Goal: Information Seeking & Learning: Learn about a topic

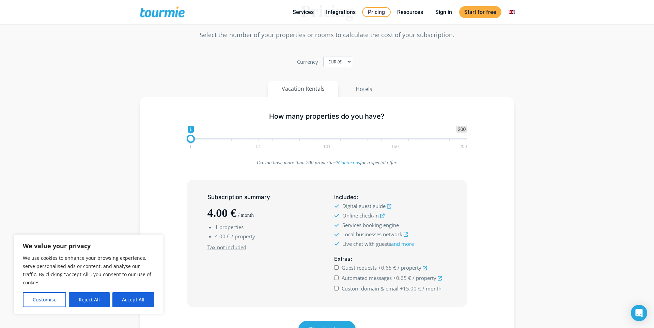
scroll to position [69, 0]
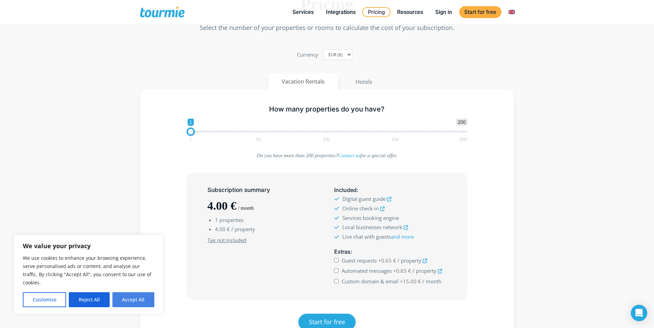
click at [137, 299] on button "Accept All" at bounding box center [133, 299] width 42 height 15
checkbox input "true"
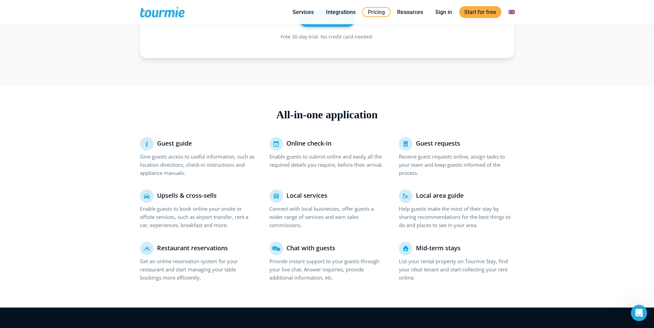
scroll to position [375, 0]
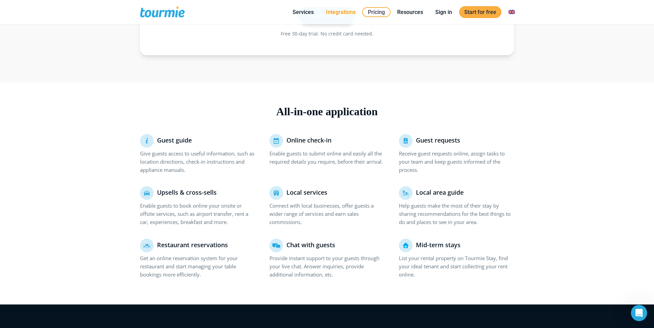
click at [347, 13] on link "Integrations" at bounding box center [341, 12] width 40 height 9
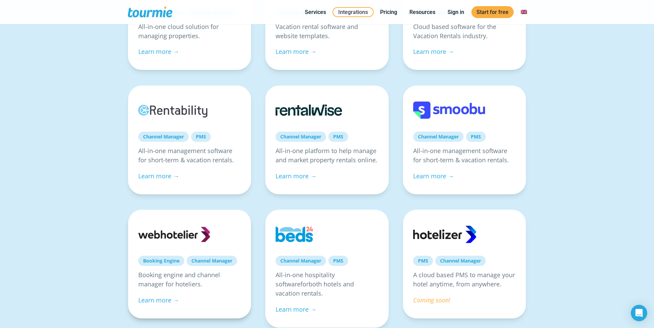
scroll to position [317, 0]
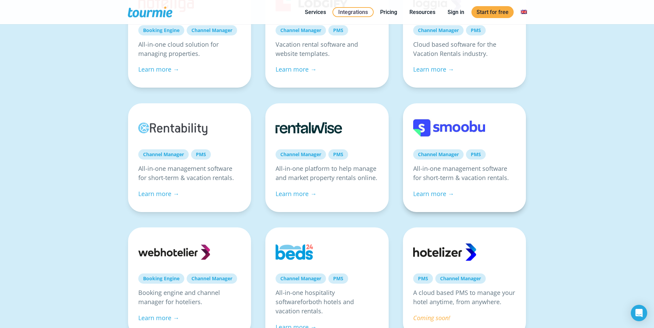
click at [454, 126] on link at bounding box center [449, 127] width 72 height 29
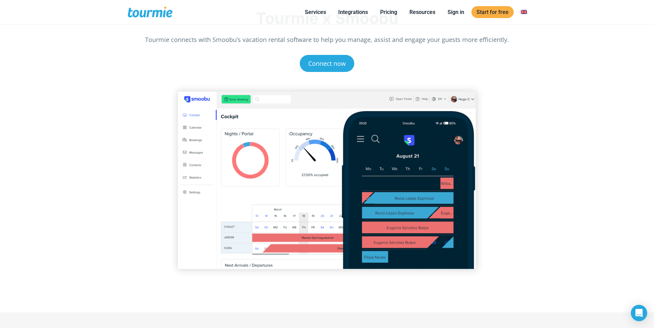
scroll to position [79, 0]
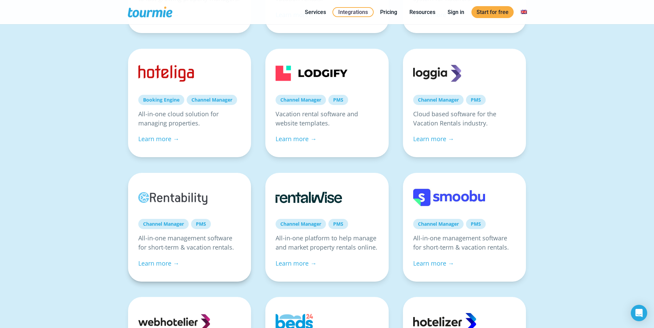
scroll to position [273, 0]
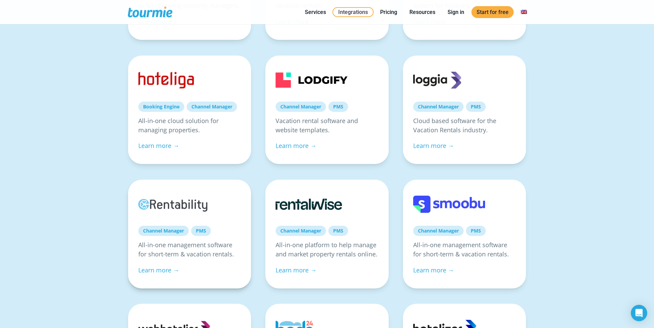
click at [190, 206] on link at bounding box center [174, 204] width 72 height 29
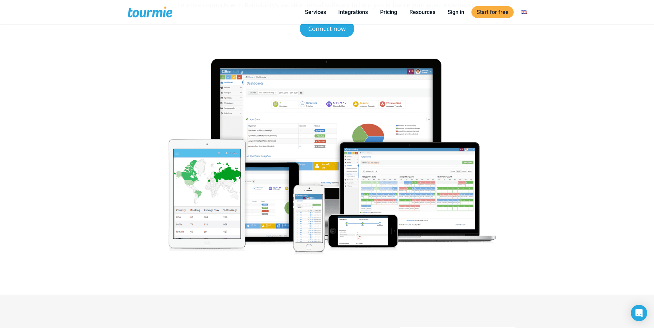
scroll to position [72, 0]
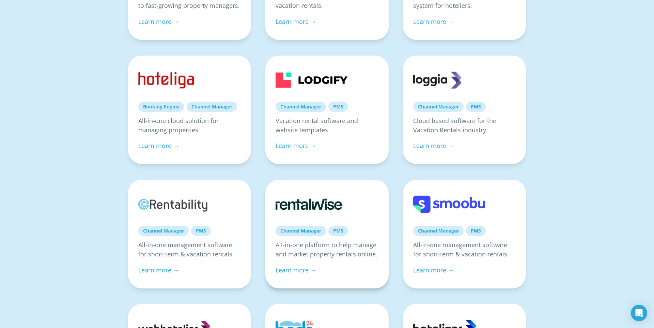
click at [327, 203] on link at bounding box center [312, 204] width 72 height 29
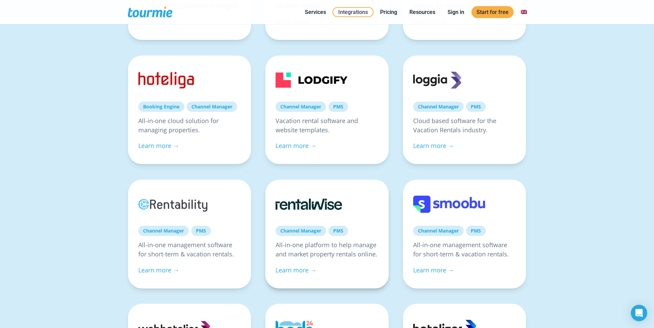
scroll to position [272, 0]
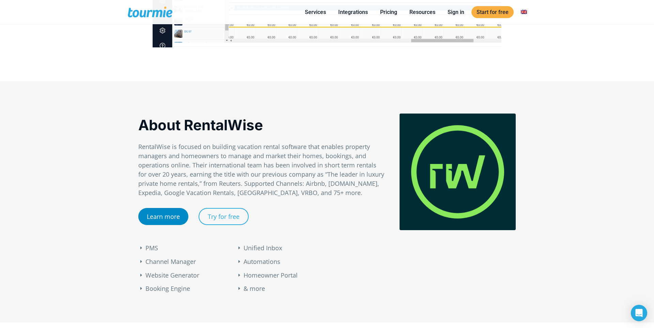
scroll to position [232, 0]
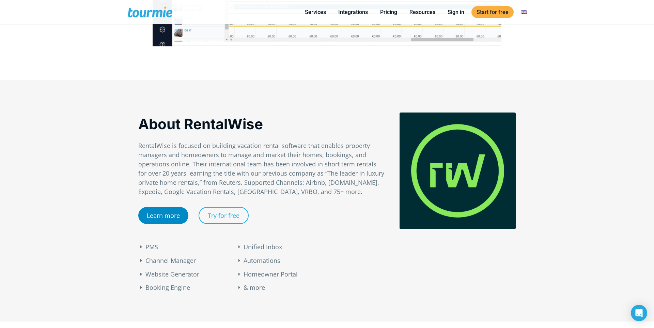
click at [164, 215] on link "Learn more" at bounding box center [163, 215] width 50 height 17
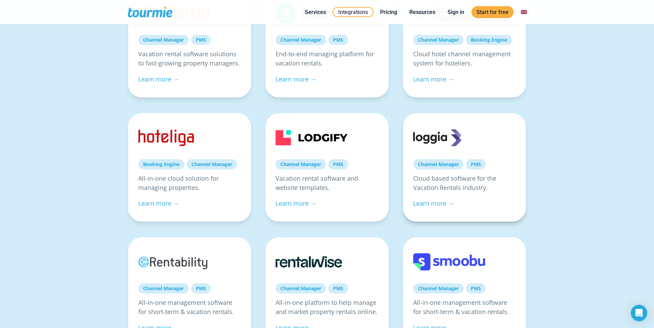
scroll to position [214, 0]
click at [453, 140] on link at bounding box center [449, 138] width 72 height 29
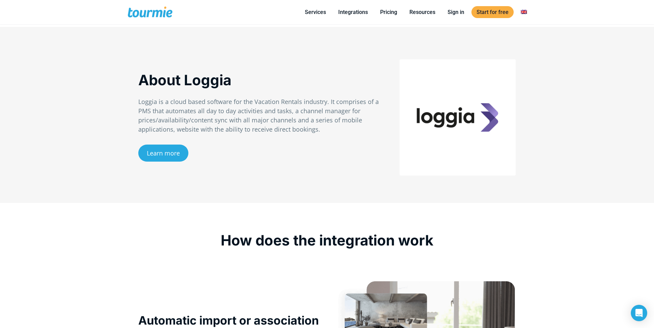
scroll to position [369, 0]
click at [173, 154] on link "Learn more" at bounding box center [163, 152] width 50 height 17
